Goal: Information Seeking & Learning: Check status

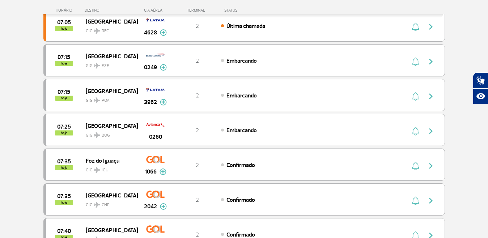
scroll to position [326, 0]
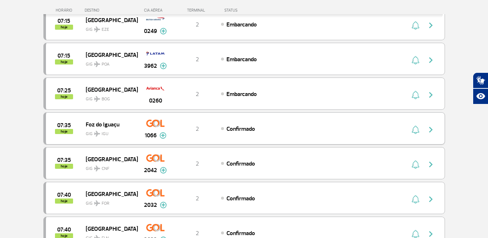
click at [184, 126] on div "2" at bounding box center [197, 129] width 48 height 8
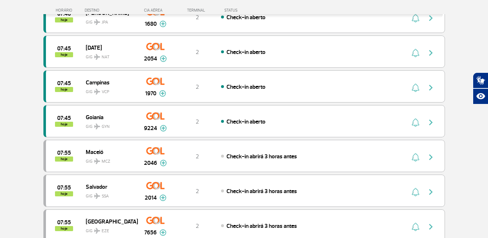
scroll to position [652, 0]
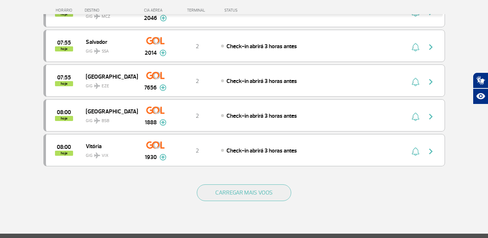
click at [246, 205] on div "CARREGAR MAIS VOOS" at bounding box center [244, 204] width 402 height 58
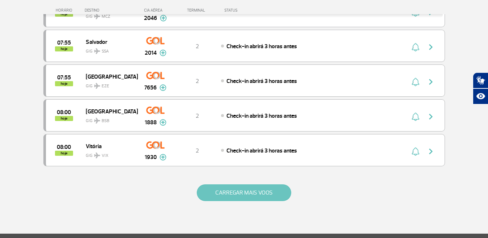
click at [246, 195] on button "CARREGAR MAIS VOOS" at bounding box center [244, 192] width 94 height 17
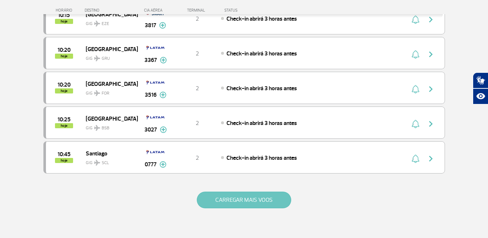
scroll to position [1375, 0]
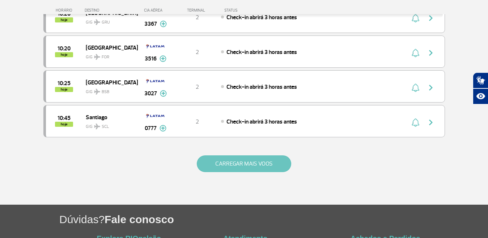
click at [241, 165] on button "CARREGAR MAIS VOOS" at bounding box center [244, 163] width 94 height 17
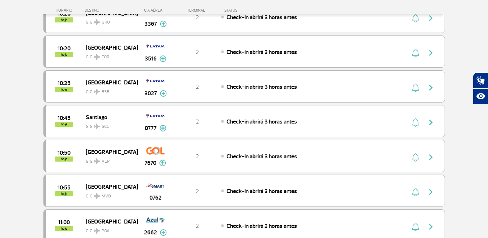
scroll to position [1520, 0]
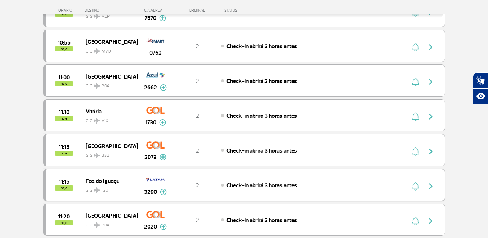
click at [201, 189] on div "11:15 hoje Foz do Iguaçu GIG IGU 3290 2 Check-in abrirá 3 horas antes Parcerias…" at bounding box center [244, 185] width 402 height 32
click at [226, 185] on div "Check-in abrirá 3 horas antes" at bounding box center [301, 185] width 160 height 8
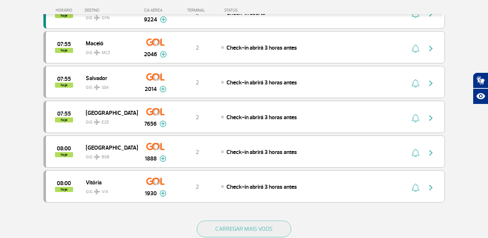
scroll to position [743, 0]
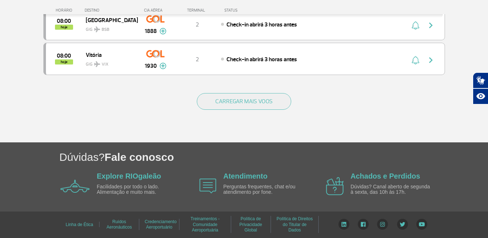
click at [254, 111] on div "CARREGAR MAIS VOOS" at bounding box center [244, 113] width 402 height 58
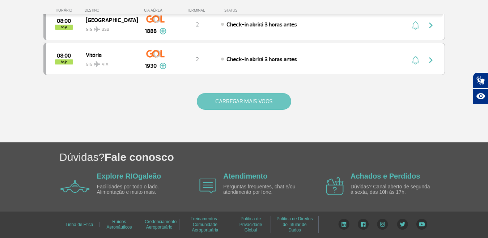
click at [255, 107] on button "CARREGAR MAIS VOOS" at bounding box center [244, 101] width 94 height 17
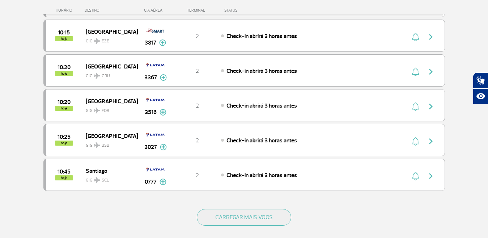
scroll to position [1394, 0]
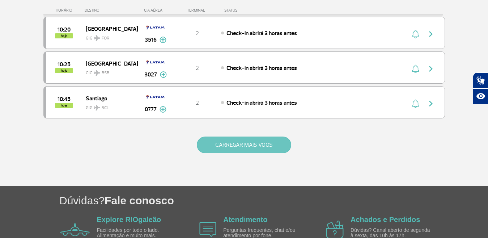
click at [242, 149] on button "CARREGAR MAIS VOOS" at bounding box center [244, 144] width 94 height 17
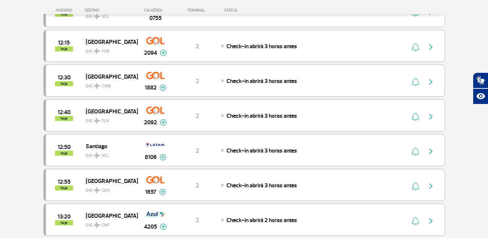
scroll to position [2046, 0]
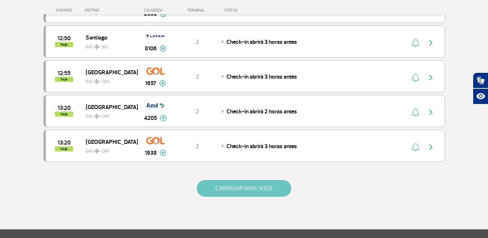
click at [238, 185] on button "CARREGAR MAIS VOOS" at bounding box center [244, 188] width 94 height 17
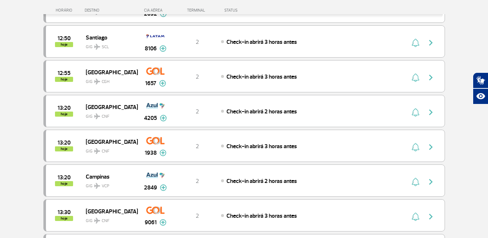
scroll to position [2227, 0]
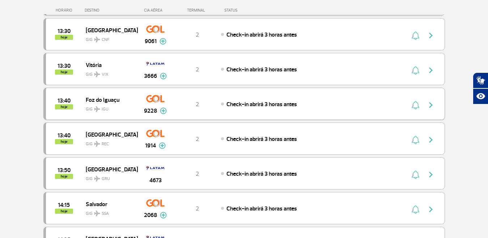
click at [216, 103] on div "2" at bounding box center [197, 104] width 48 height 8
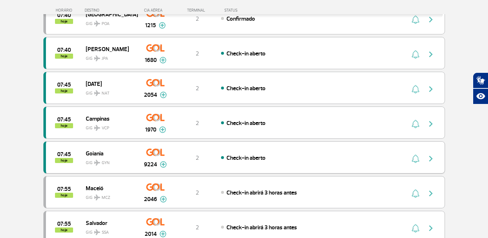
scroll to position [507, 0]
